Goal: Book appointment/travel/reservation

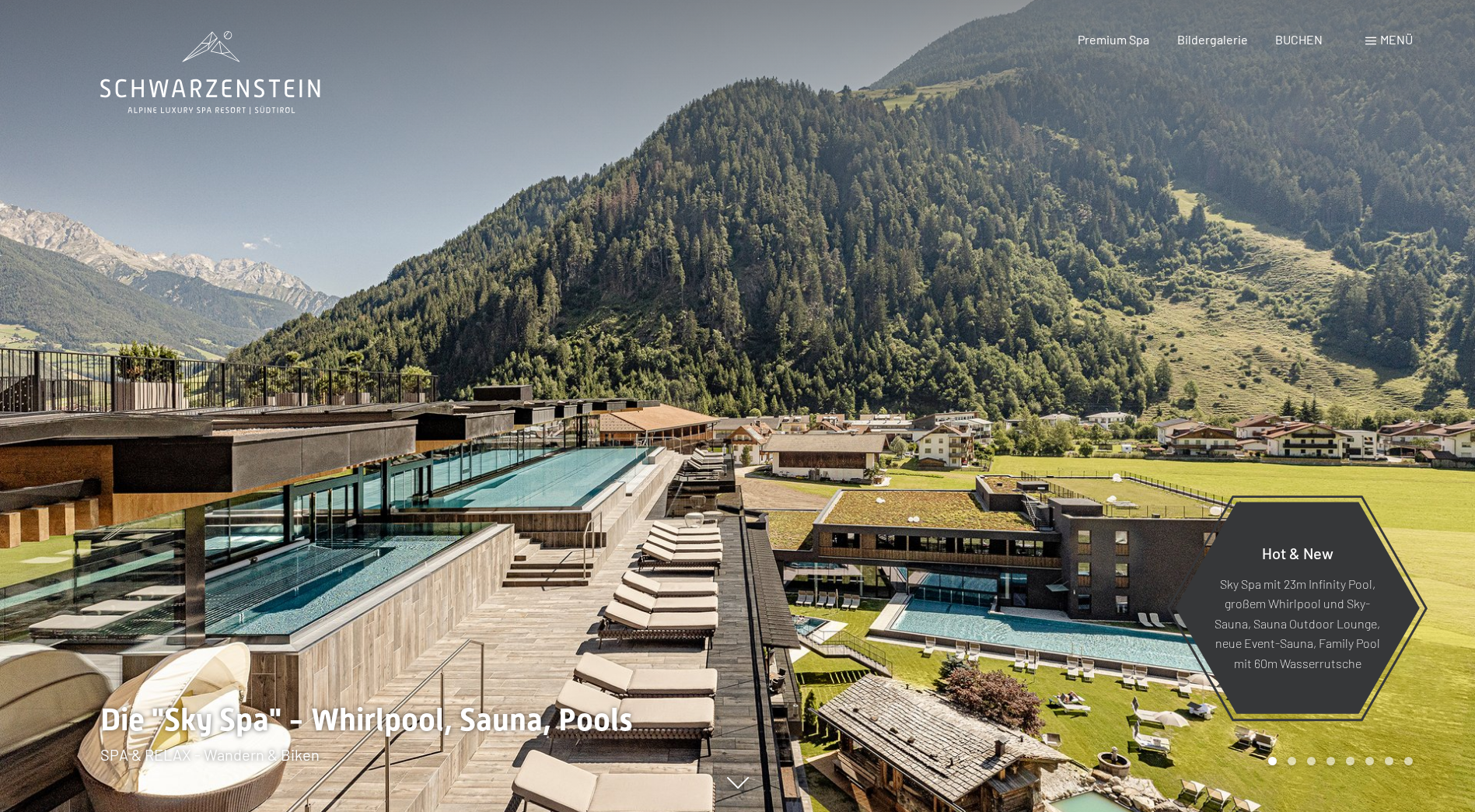
click at [1392, 42] on span "Menü" at bounding box center [1397, 39] width 33 height 15
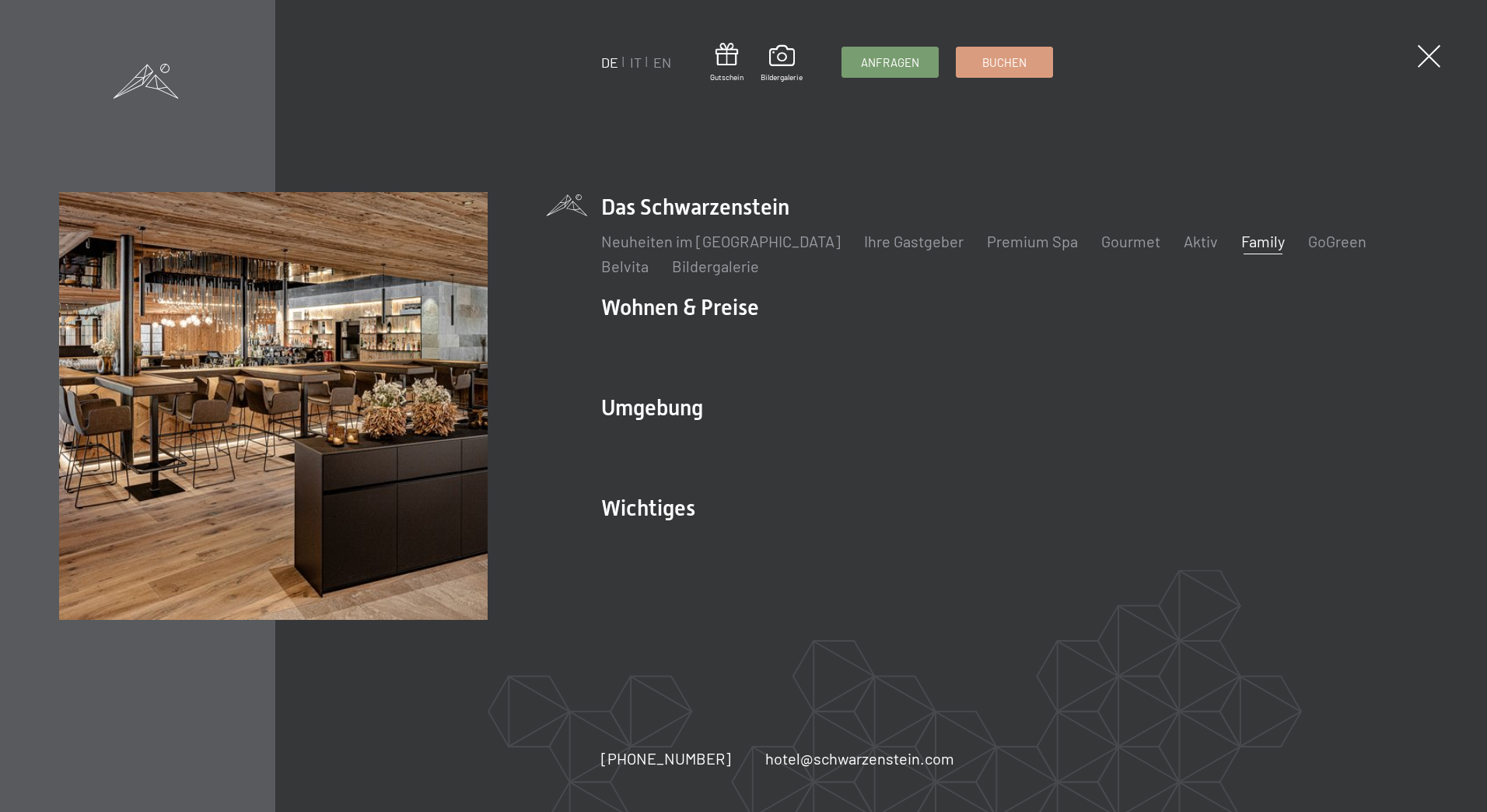
click at [1241, 244] on link "Family" at bounding box center [1263, 241] width 44 height 19
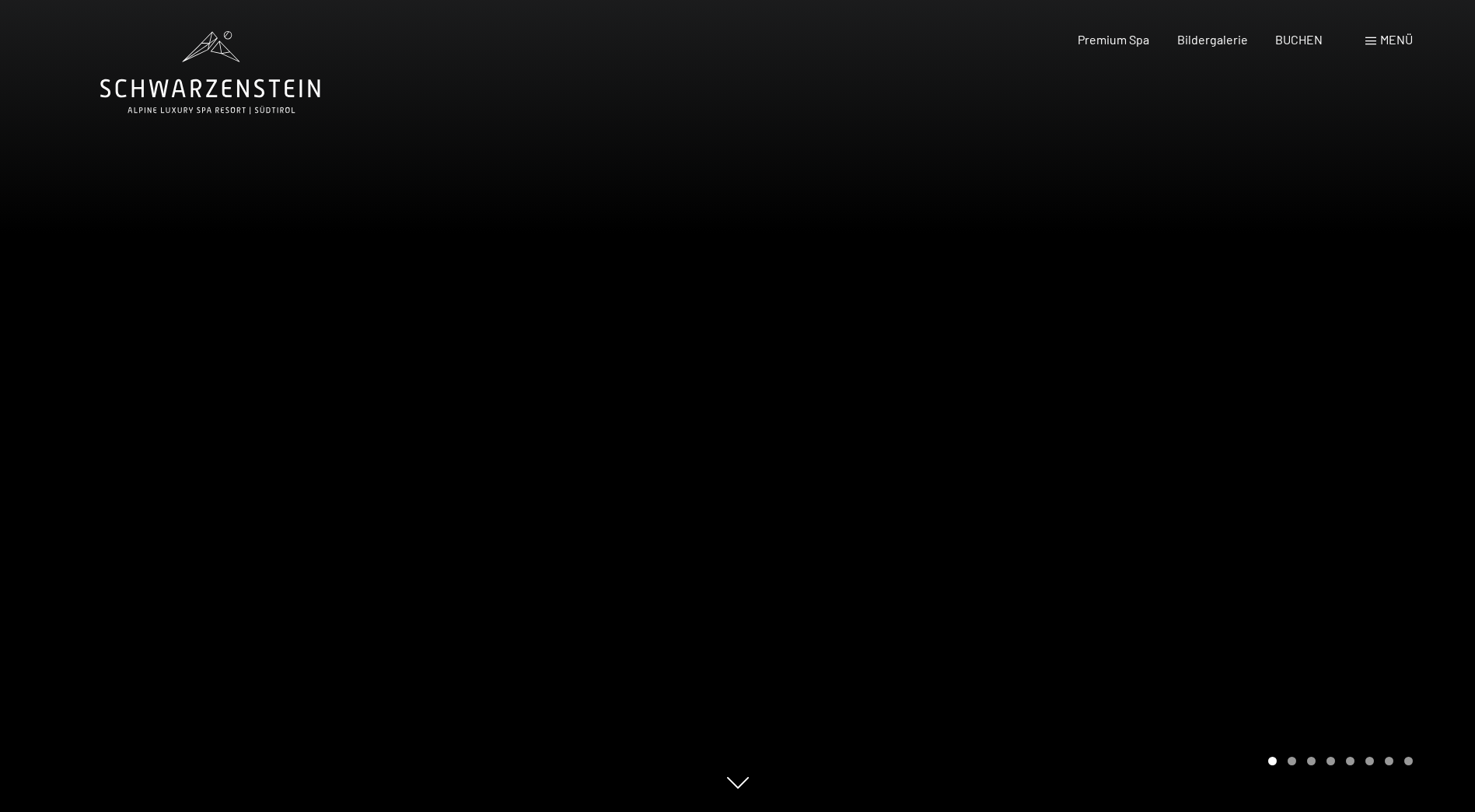
click at [1386, 46] on span "Menü" at bounding box center [1397, 39] width 33 height 15
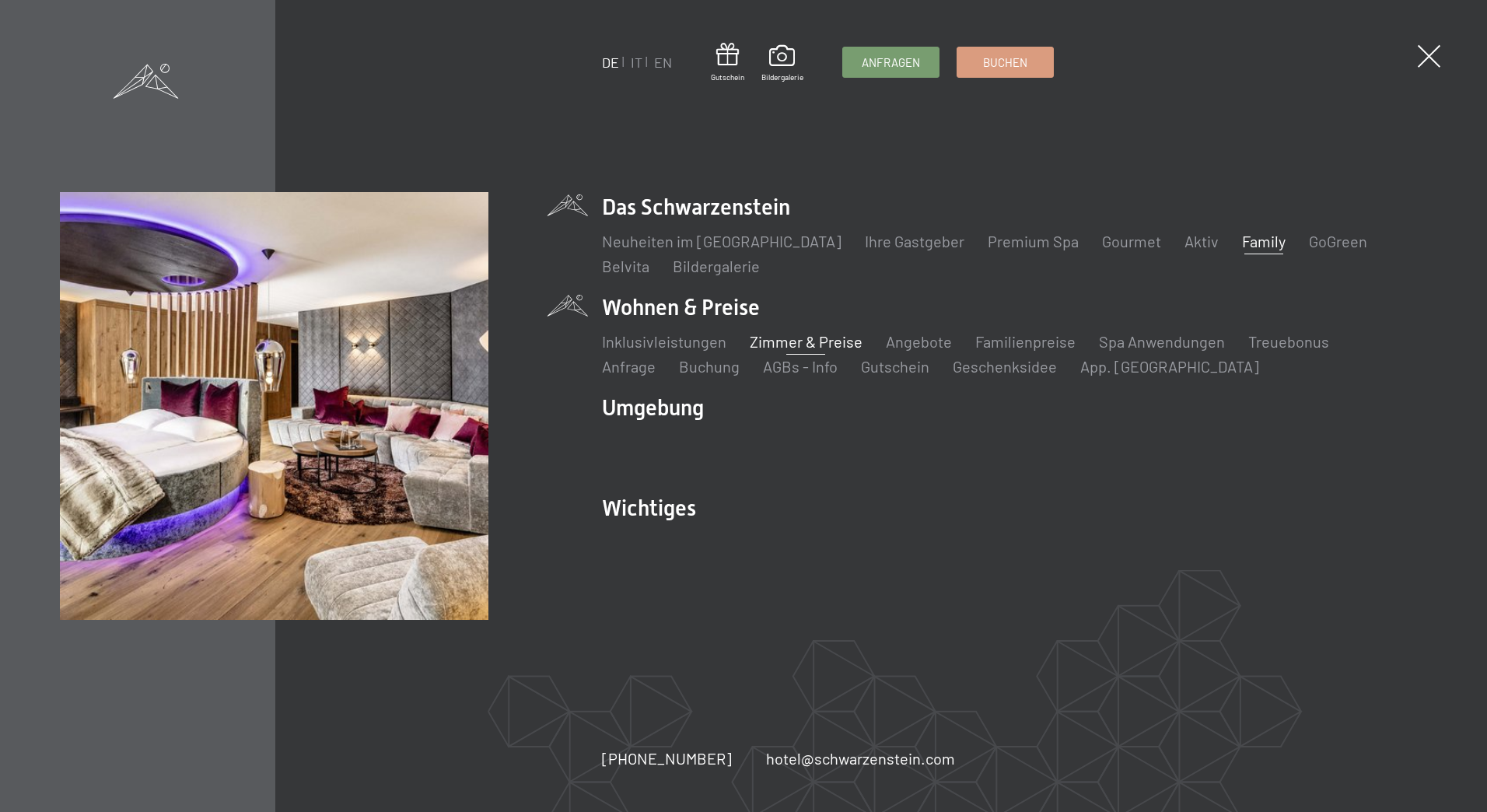
click at [801, 339] on link "Zimmer & Preise" at bounding box center [805, 341] width 113 height 19
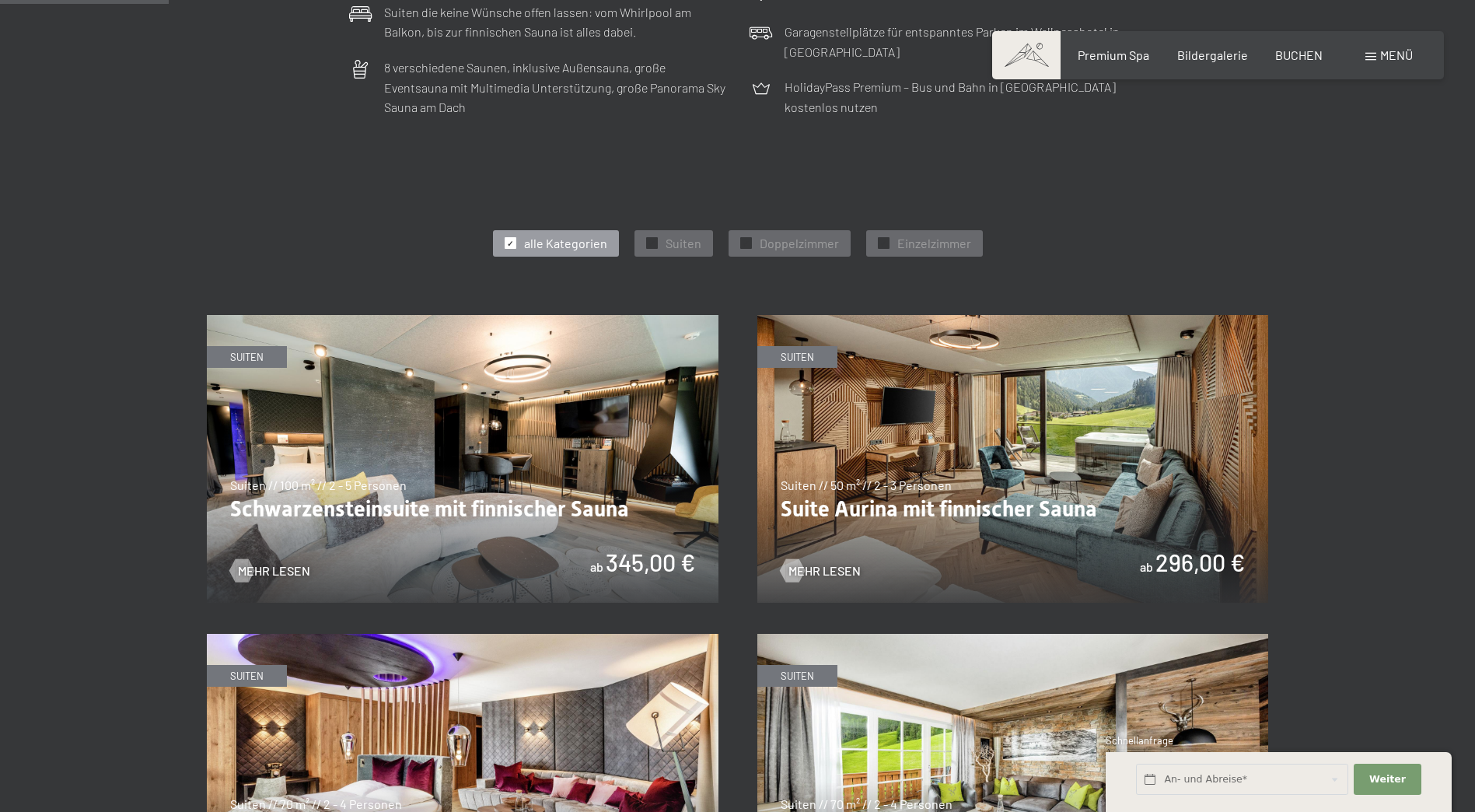
scroll to position [856, 0]
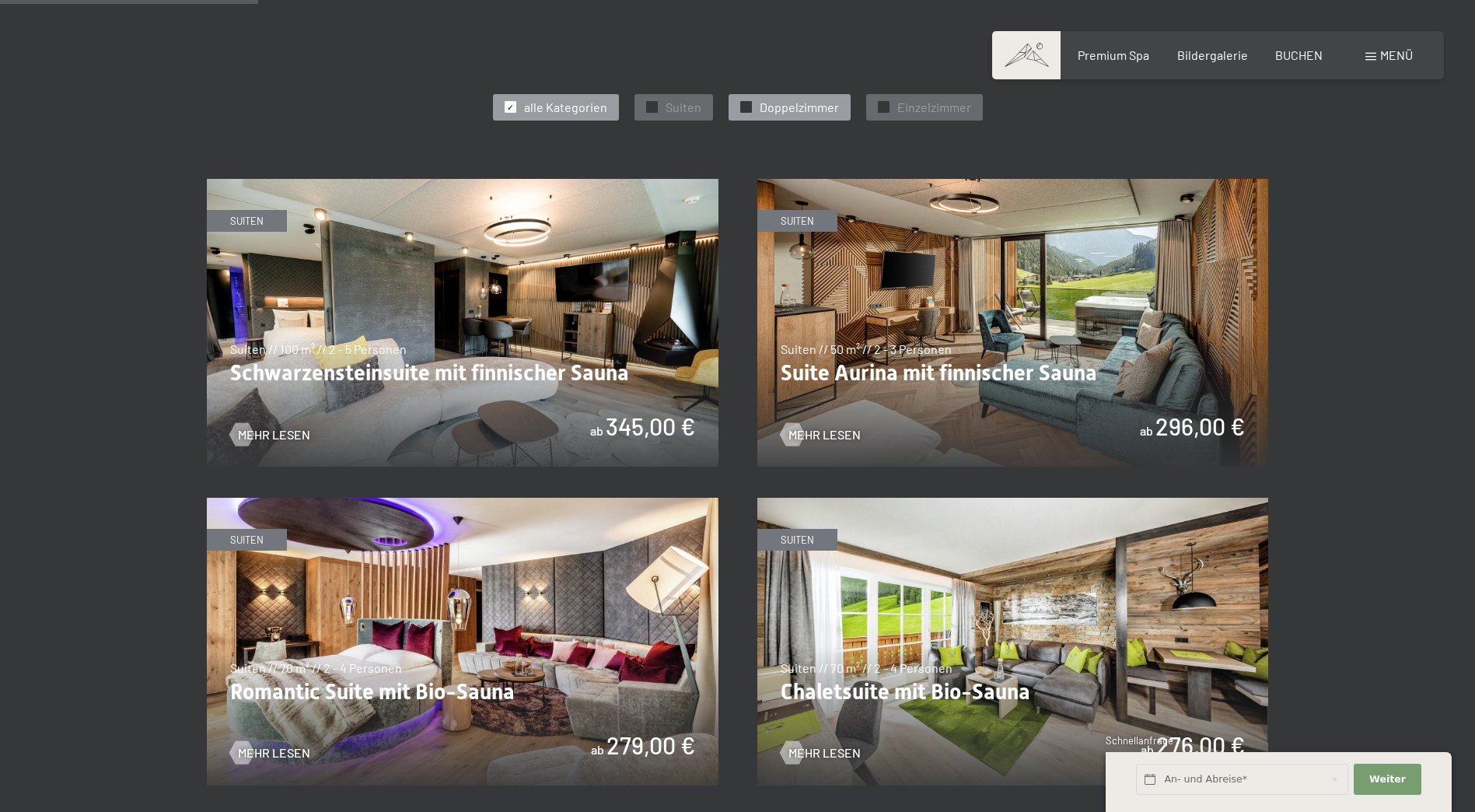
click at [806, 100] on span "Doppelzimmer" at bounding box center [799, 107] width 79 height 17
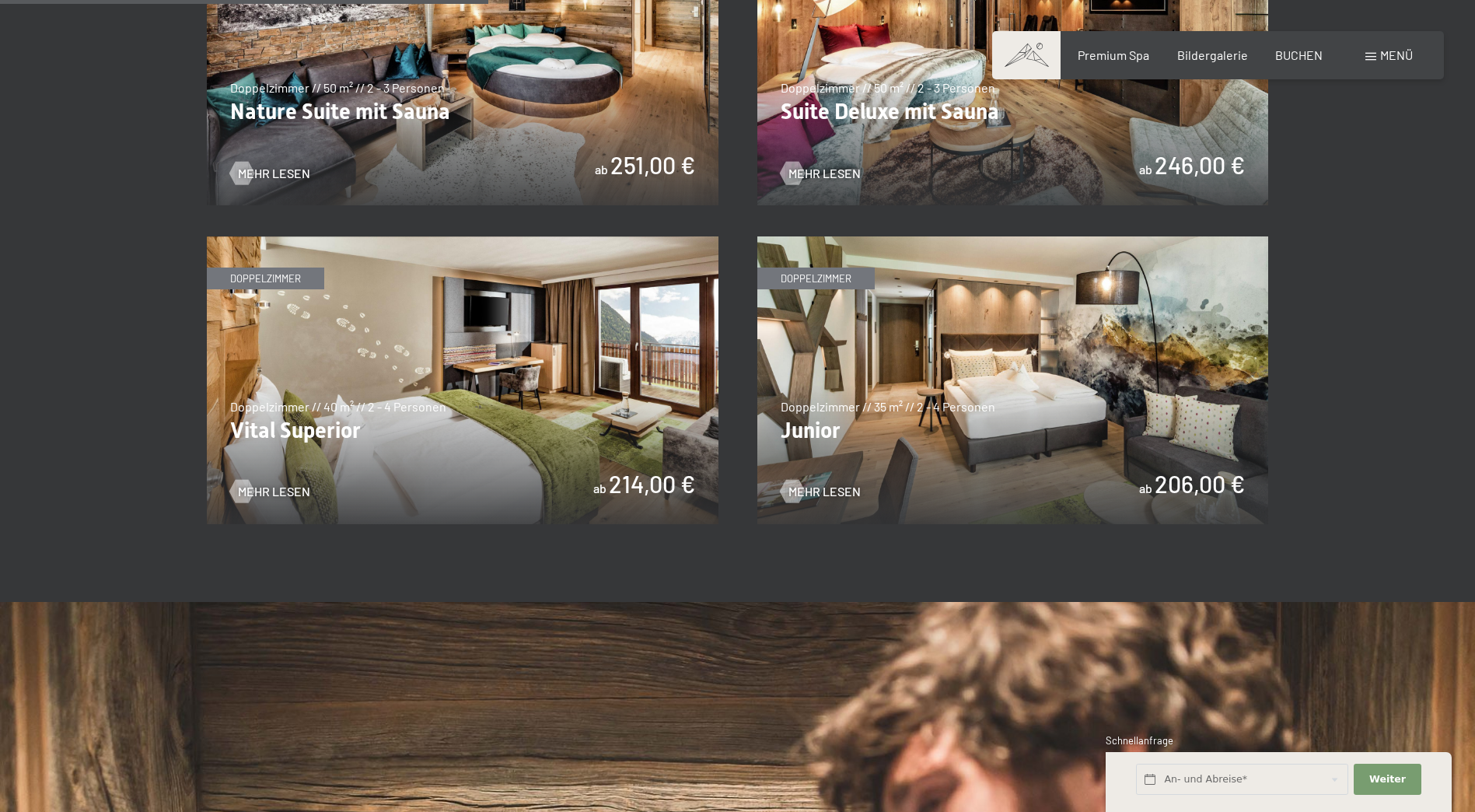
scroll to position [1167, 0]
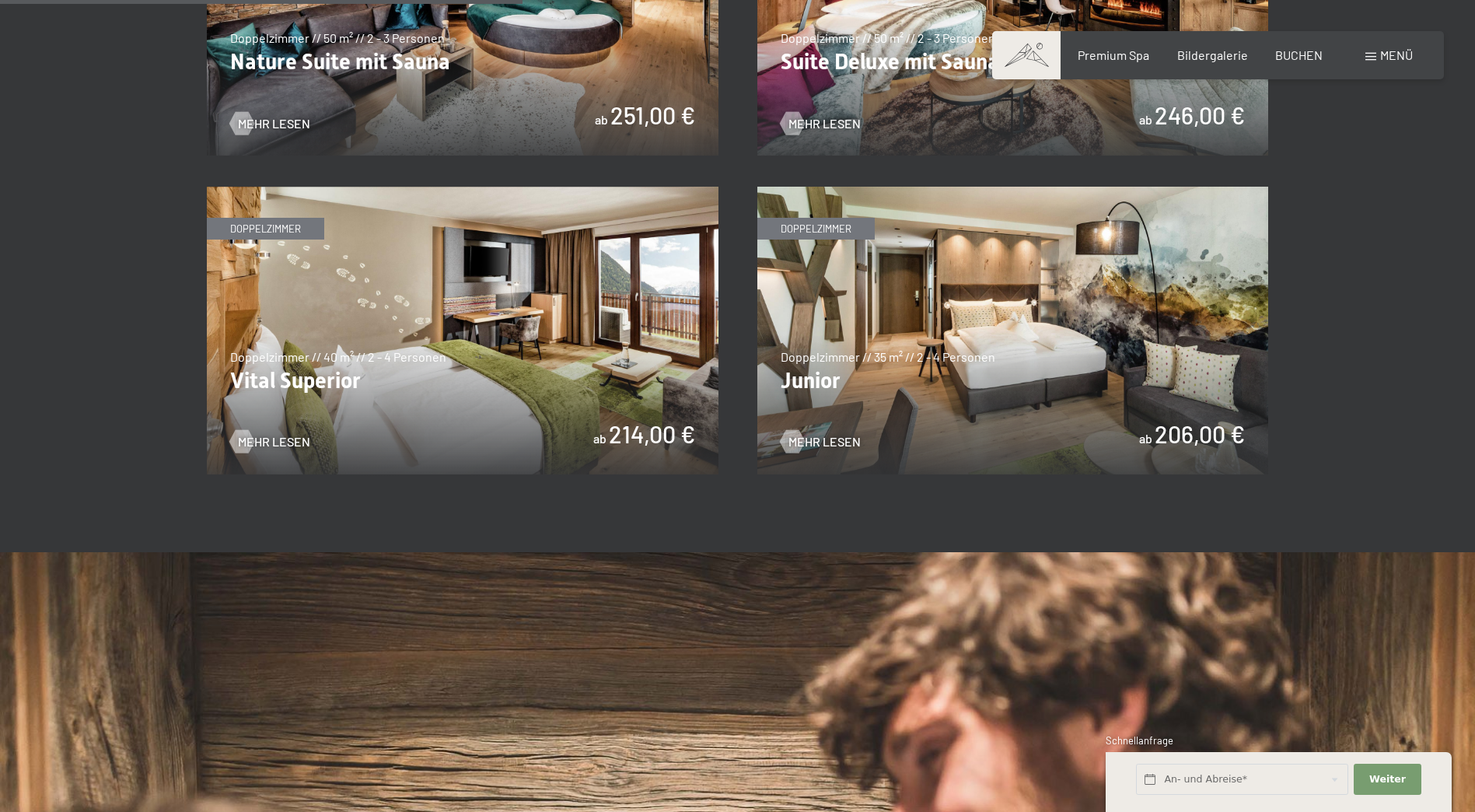
click at [1065, 323] on img at bounding box center [1013, 330] width 512 height 287
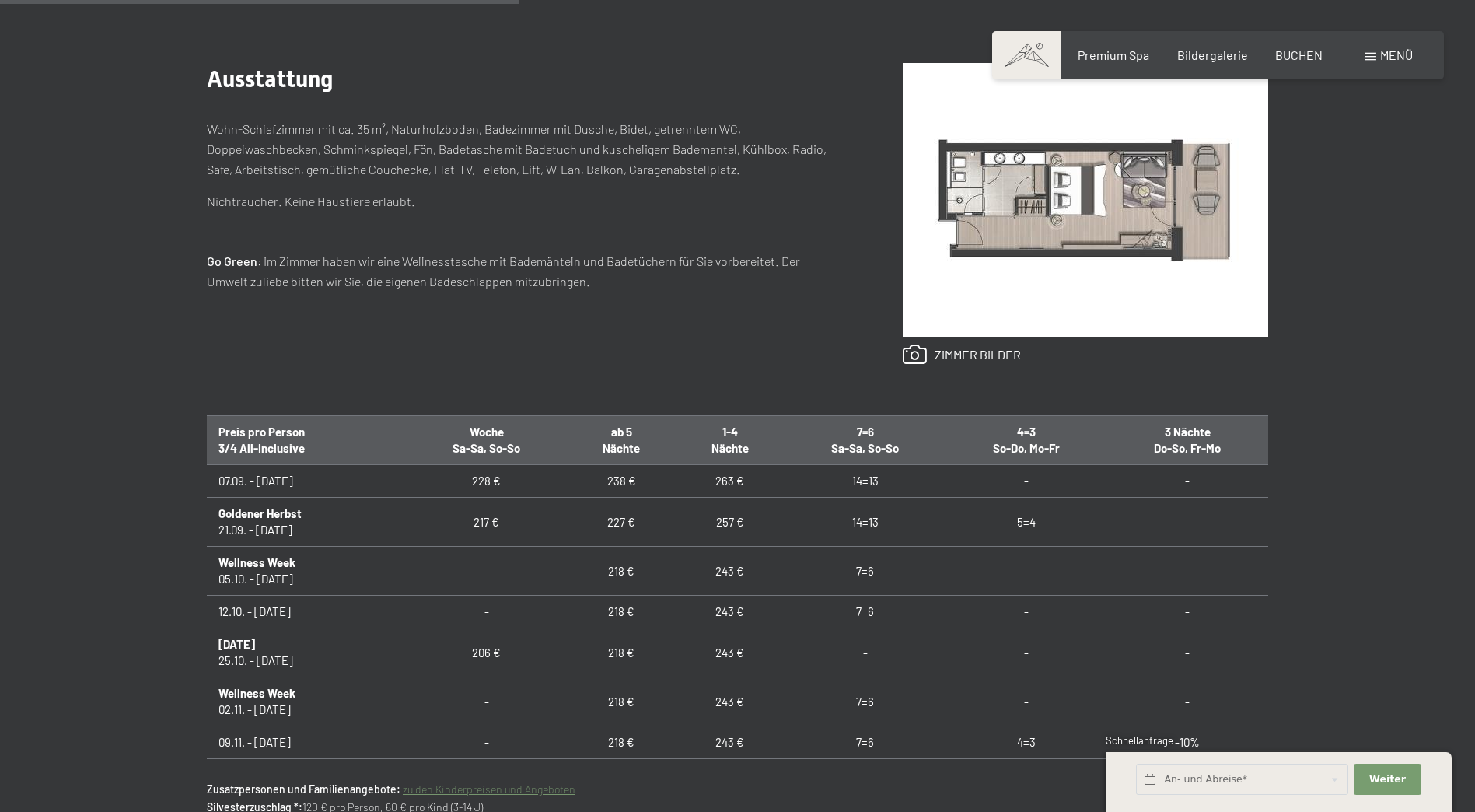
scroll to position [777, 0]
